Goal: Use online tool/utility: Utilize a website feature to perform a specific function

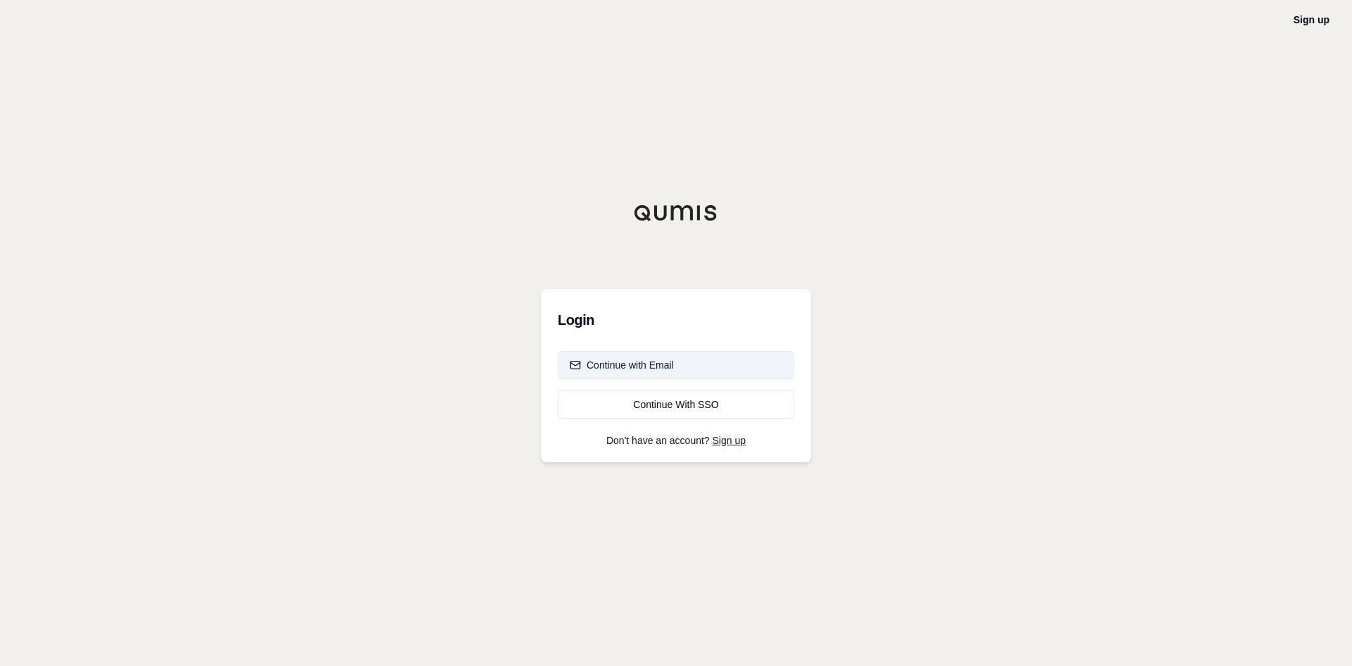
click at [654, 376] on button "Continue with Email" at bounding box center [676, 365] width 237 height 28
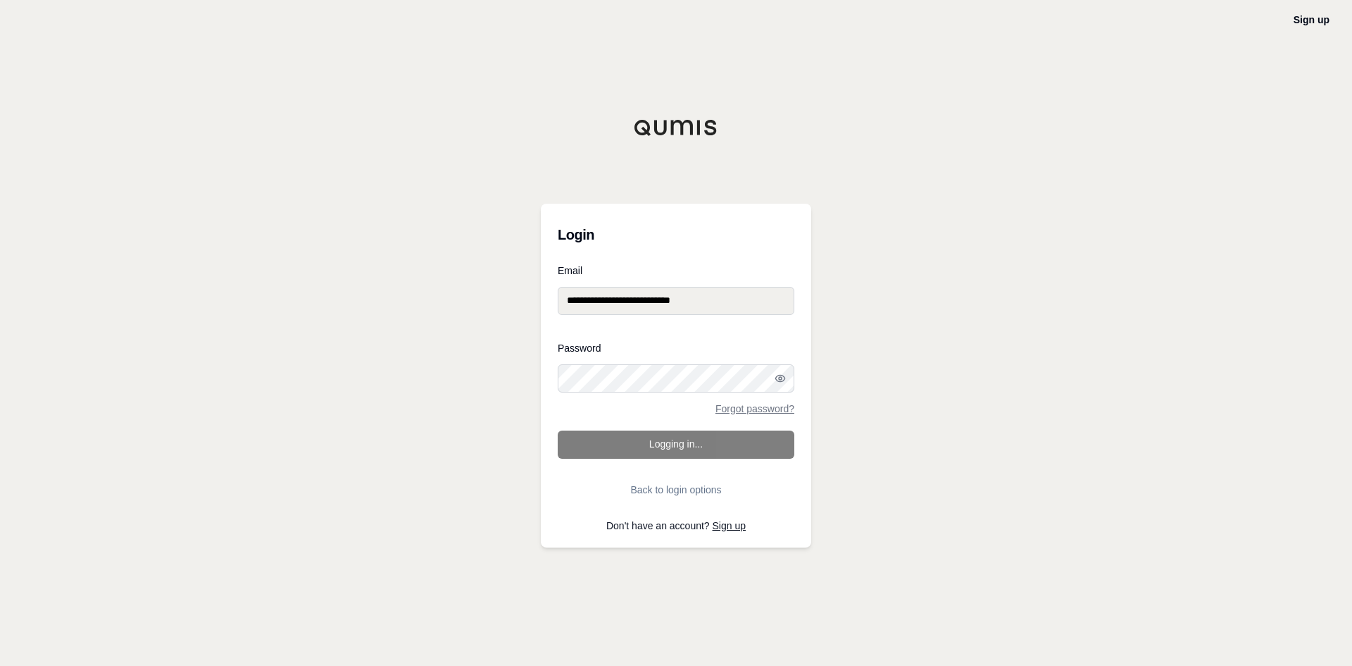
click at [661, 449] on form "**********" at bounding box center [676, 385] width 237 height 238
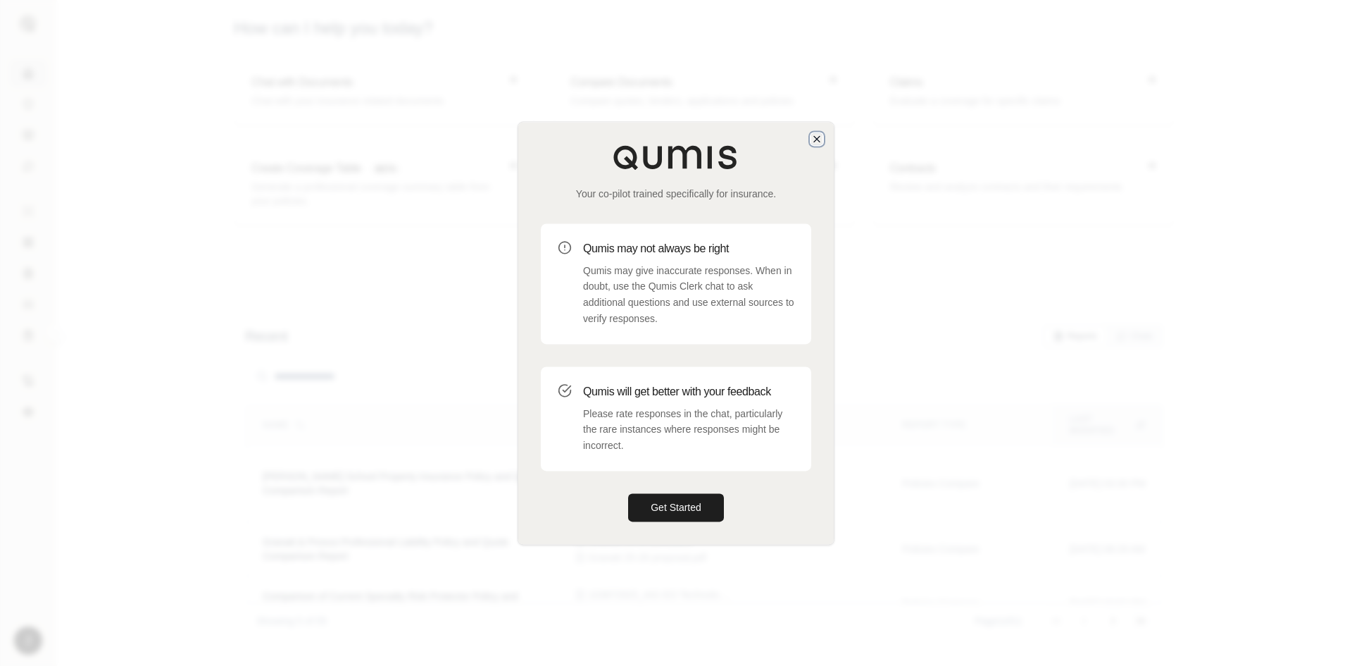
click at [815, 136] on icon "button" at bounding box center [817, 139] width 6 height 6
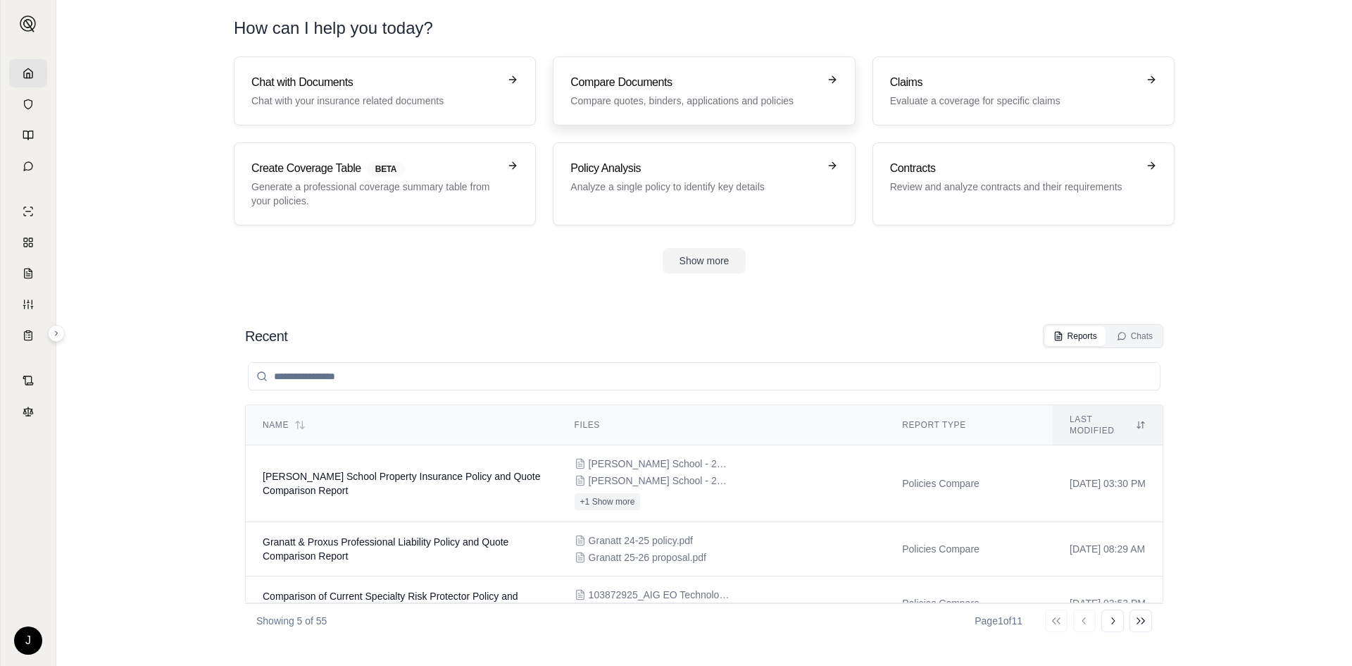
click at [673, 118] on link "Compare Documents Compare quotes, binders, applications and policies" at bounding box center [704, 90] width 302 height 69
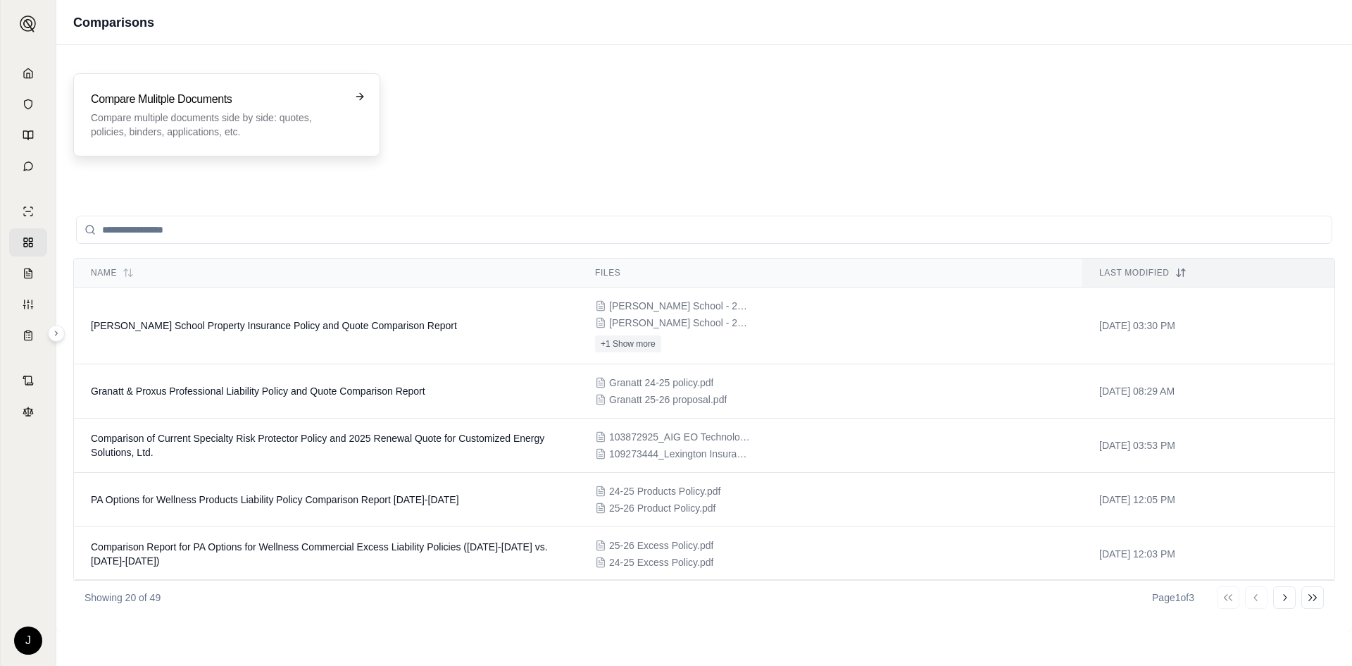
click at [241, 101] on h3 "Compare Mulitple Documents" at bounding box center [217, 99] width 252 height 17
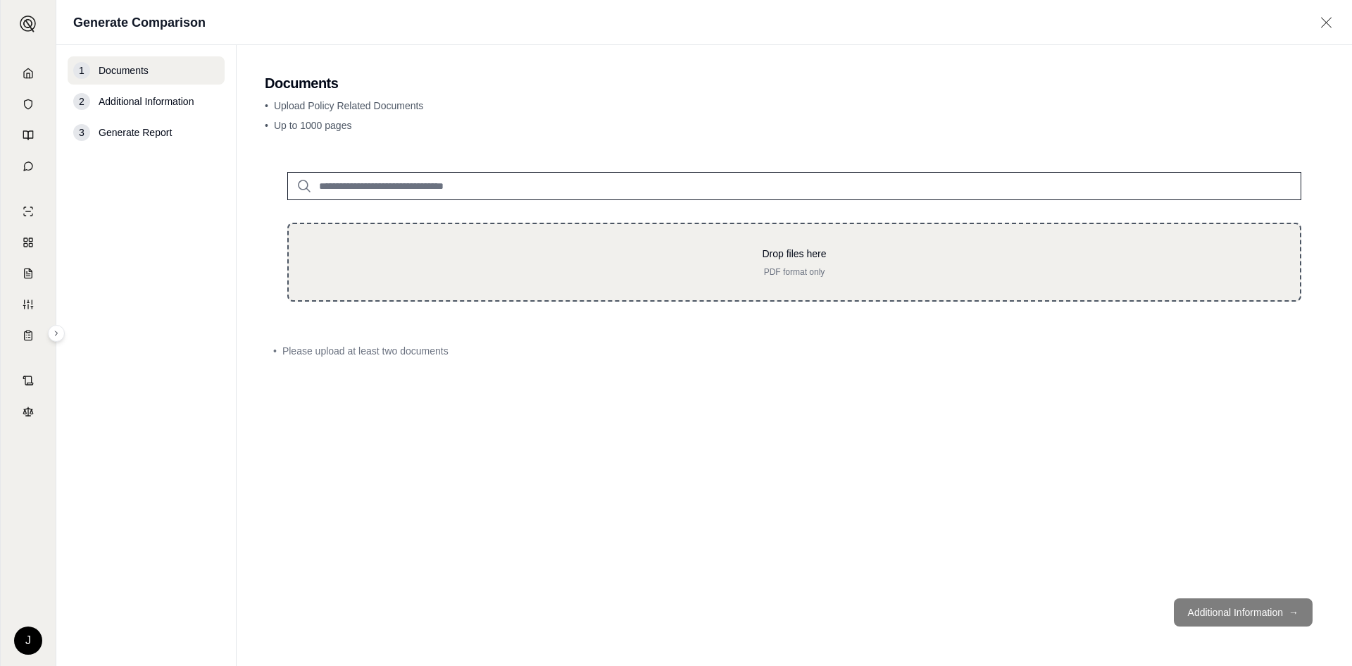
click at [624, 225] on div "Drop files here PDF format only" at bounding box center [794, 262] width 1014 height 79
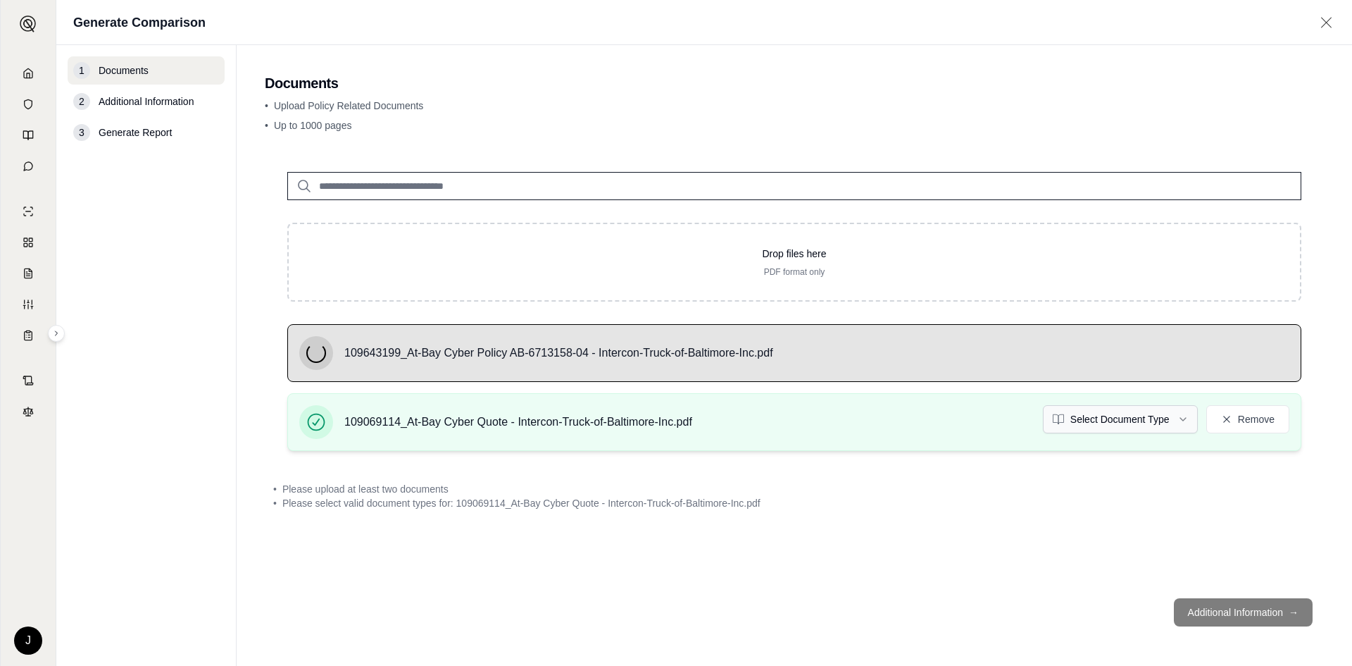
click at [1119, 417] on html "J Generate Comparison 1 Documents 2 Additional Information 3 Generate Report Do…" at bounding box center [676, 333] width 1352 height 666
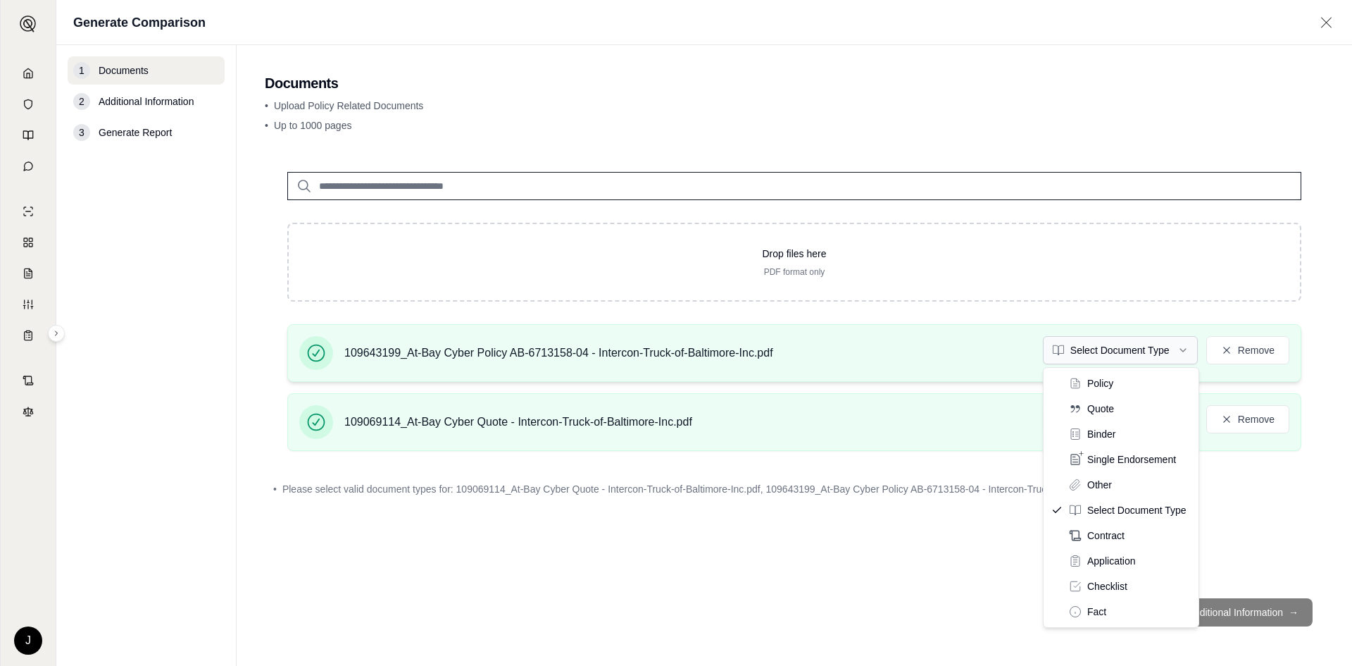
click at [1136, 351] on html "J Generate Comparison 1 Documents 2 Additional Information 3 Generate Report Do…" at bounding box center [676, 333] width 1352 height 666
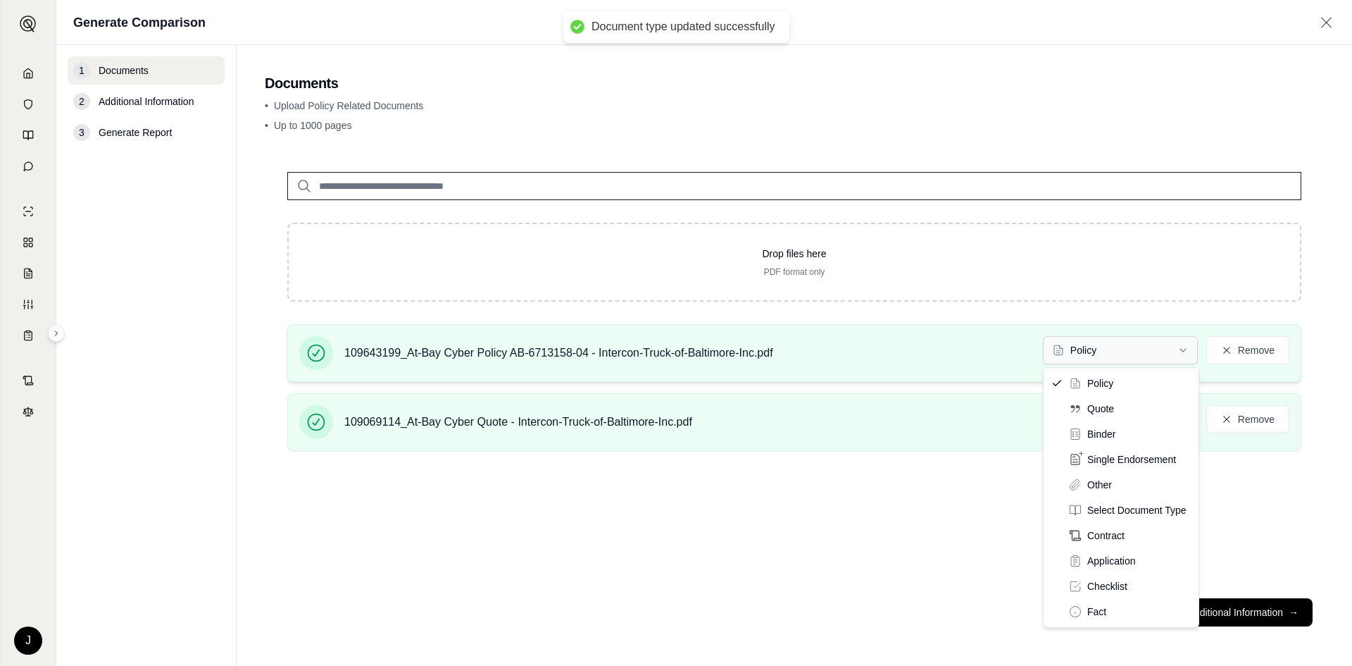
click at [1137, 355] on html "Document type updated successfully Document type updated successfully J Generat…" at bounding box center [676, 333] width 1352 height 666
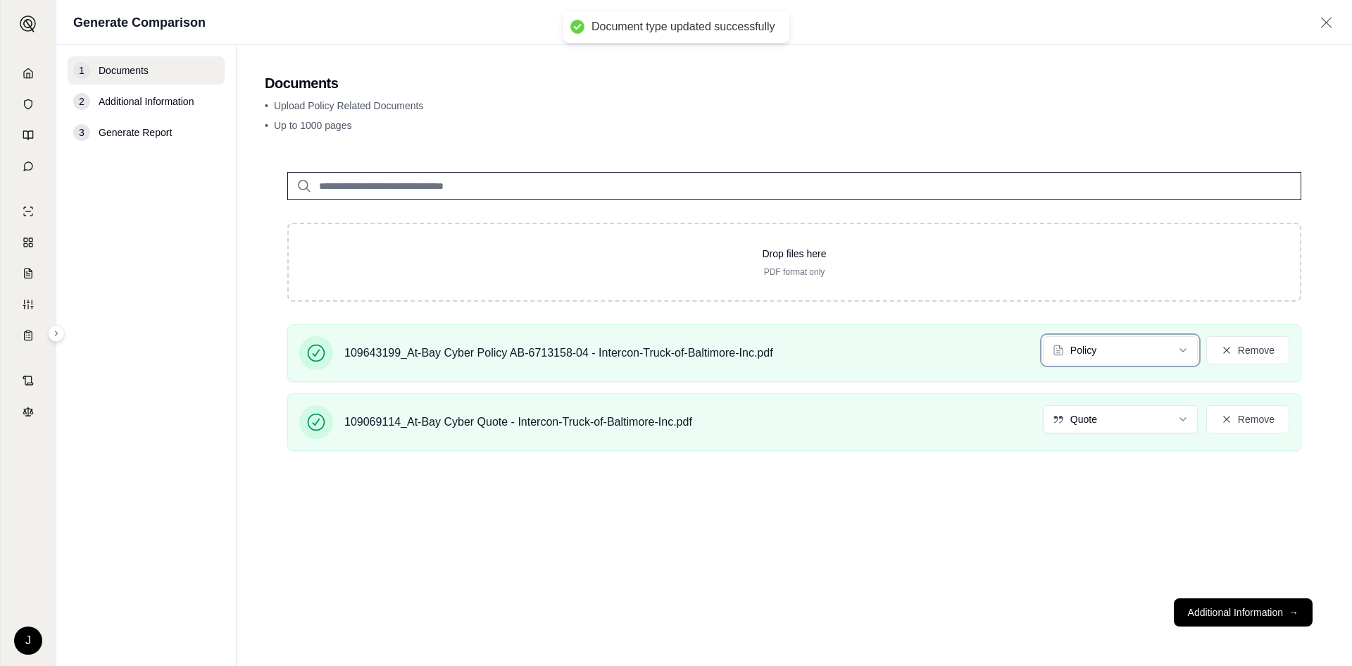
click at [1210, 313] on html "Document type updated successfully J Generate Comparison 1 Documents 2 Addition…" at bounding box center [676, 333] width 1352 height 666
click at [1276, 619] on button "Additional Information →" at bounding box center [1243, 612] width 139 height 28
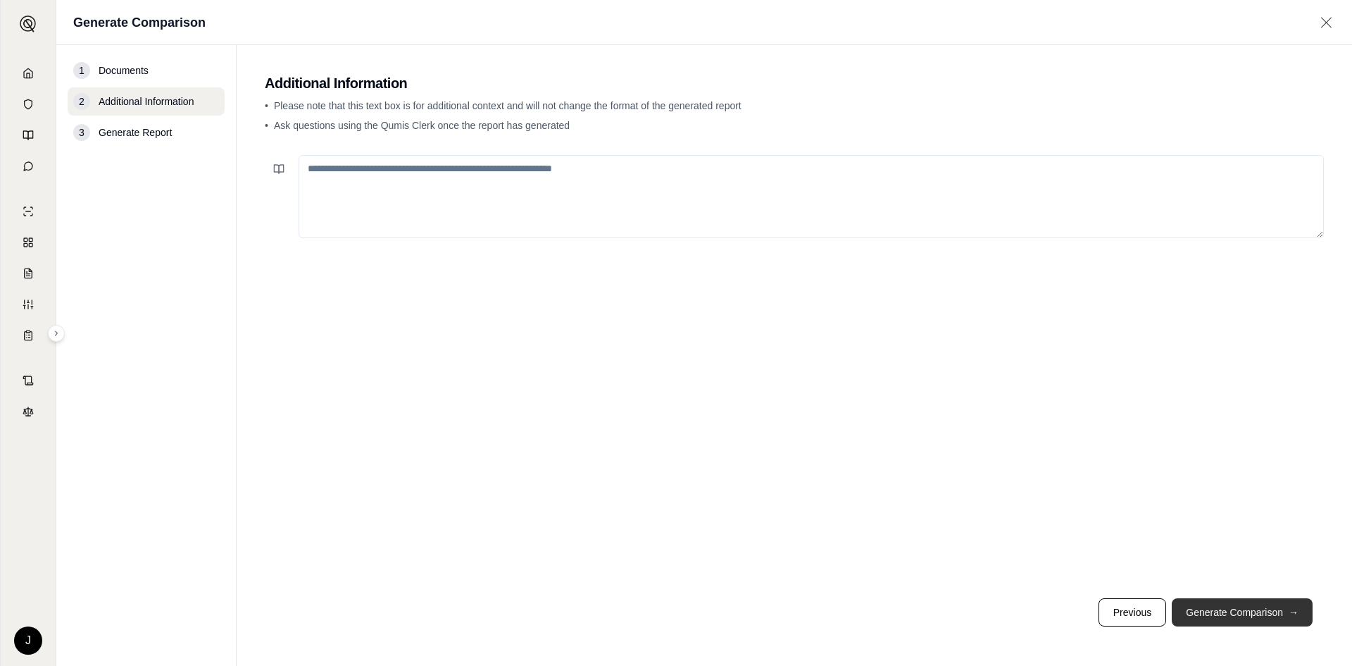
click at [1208, 600] on button "Generate Comparison →" at bounding box center [1242, 612] width 141 height 28
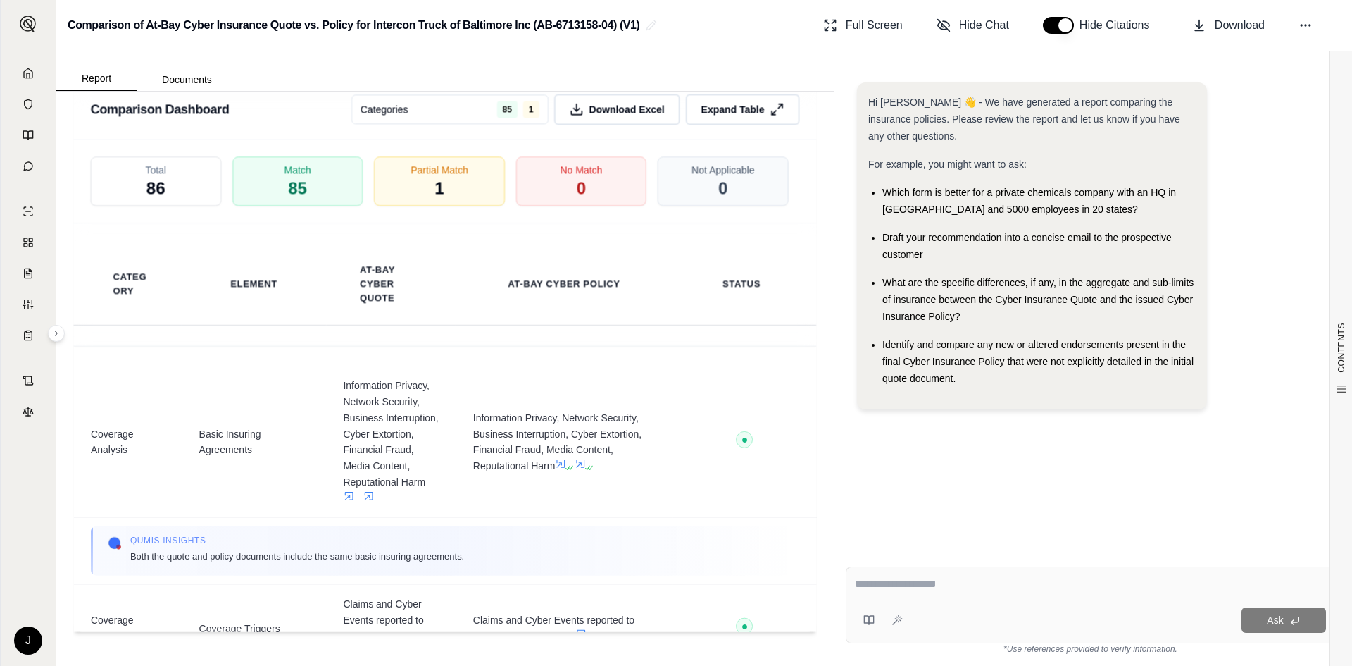
scroll to position [2360, 0]
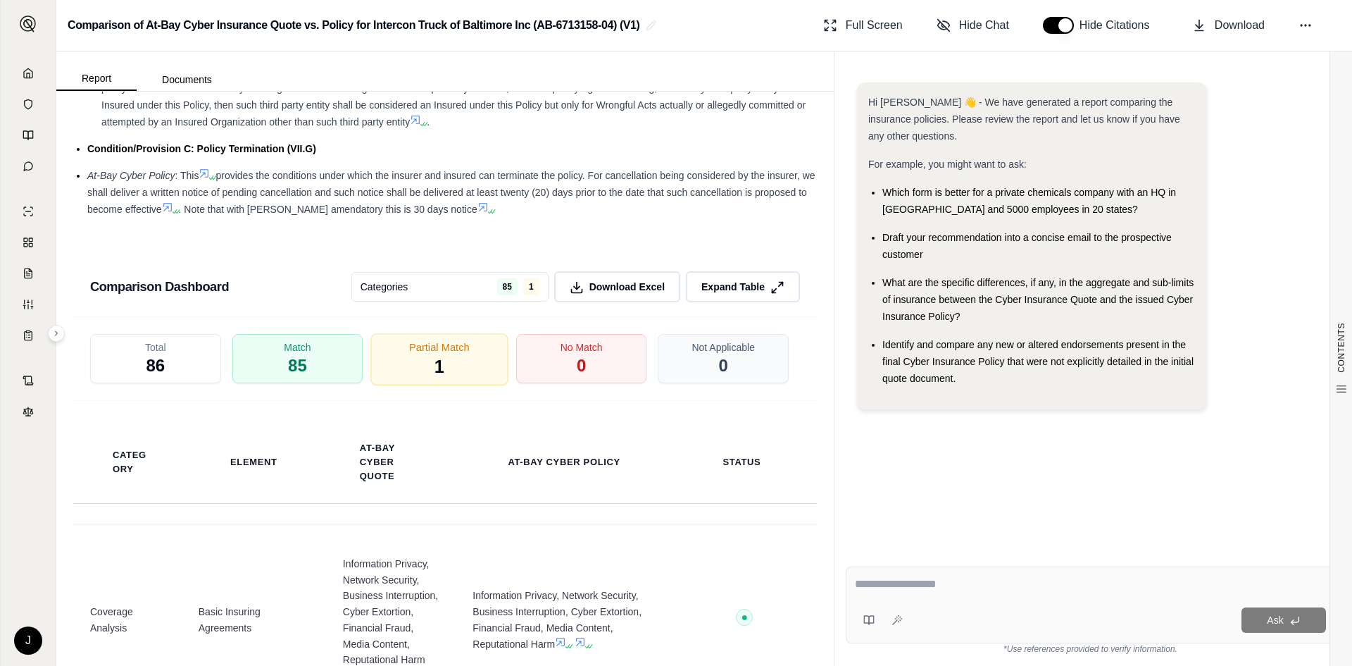
click at [448, 354] on span "Partial Match" at bounding box center [439, 346] width 61 height 15
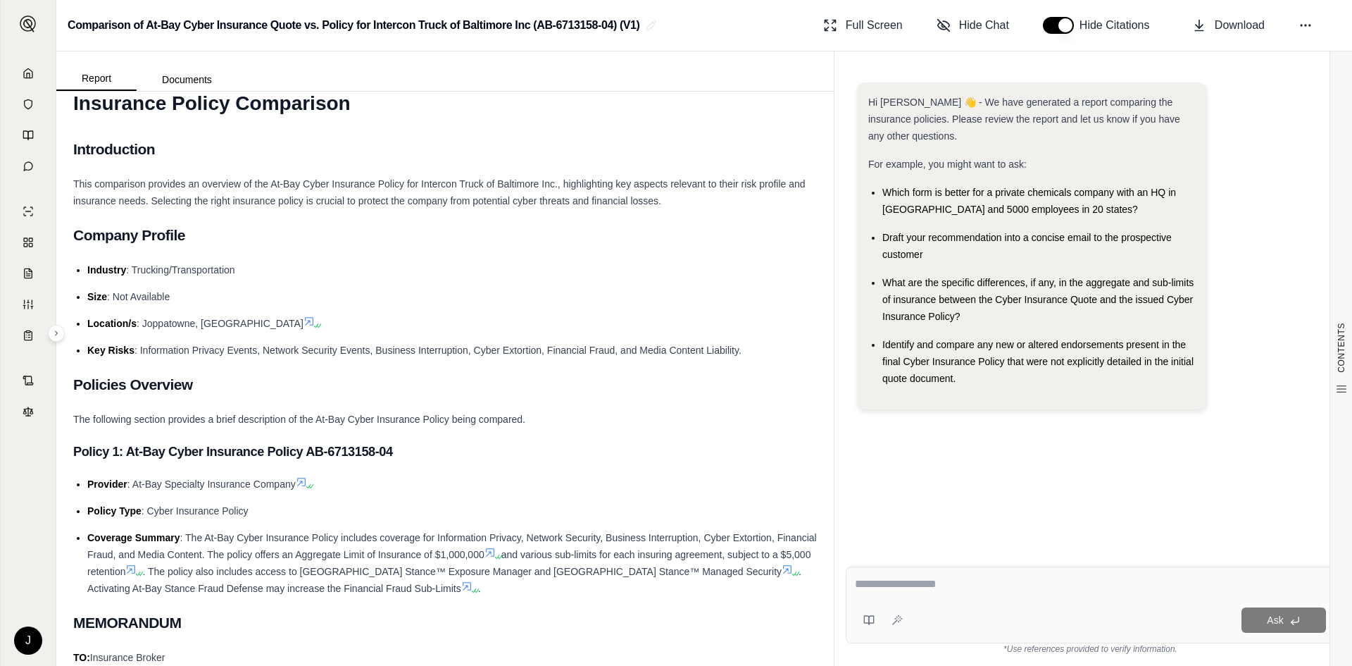
scroll to position [0, 0]
